Goal: Information Seeking & Learning: Learn about a topic

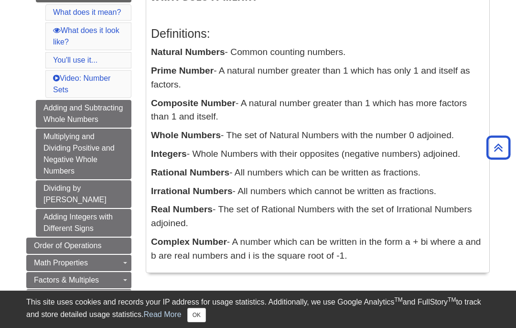
scroll to position [181, 0]
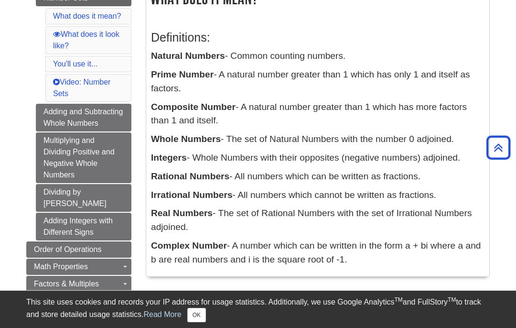
click at [46, 138] on link "Multiplying and Dividing Positive and Negative Whole Numbers" at bounding box center [84, 157] width 96 height 51
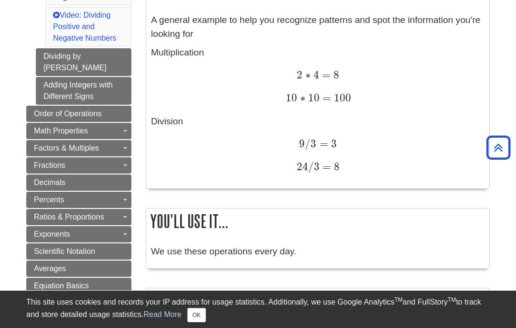
scroll to position [328, 0]
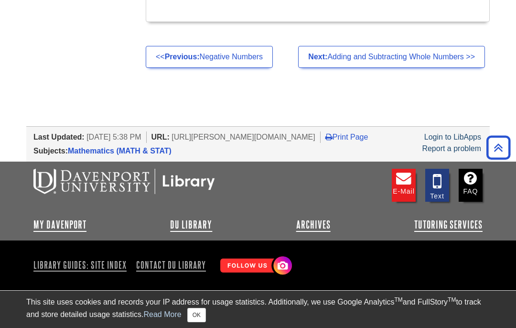
scroll to position [1264, 0]
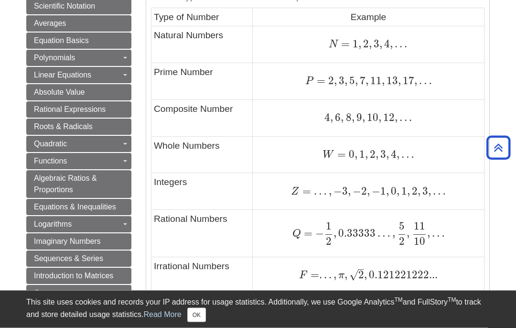
click at [496, 149] on icon "Back to Top" at bounding box center [498, 147] width 31 height 31
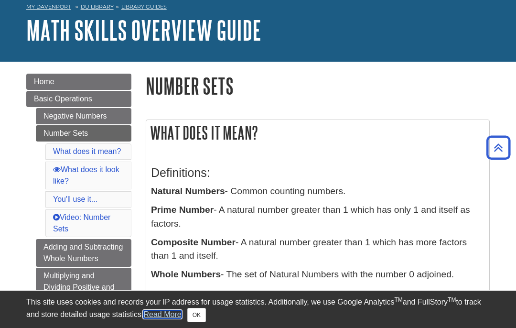
scroll to position [2, 0]
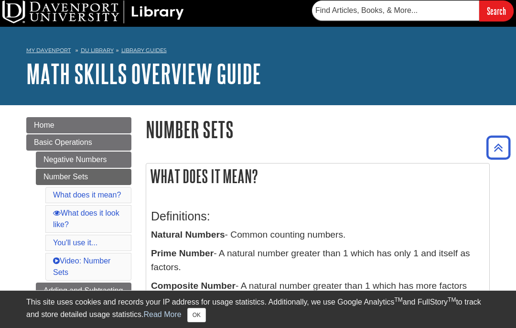
click at [500, 161] on icon "Back to Top" at bounding box center [498, 147] width 31 height 31
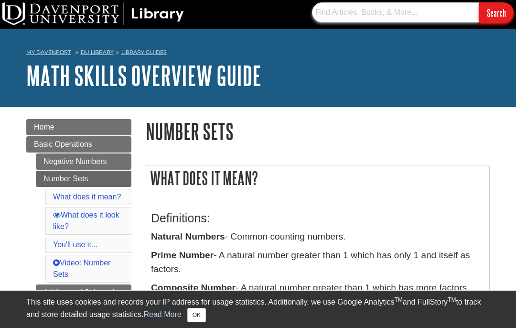
click at [460, 21] on input "text" at bounding box center [395, 12] width 167 height 20
type input "W"
